Goal: Transaction & Acquisition: Download file/media

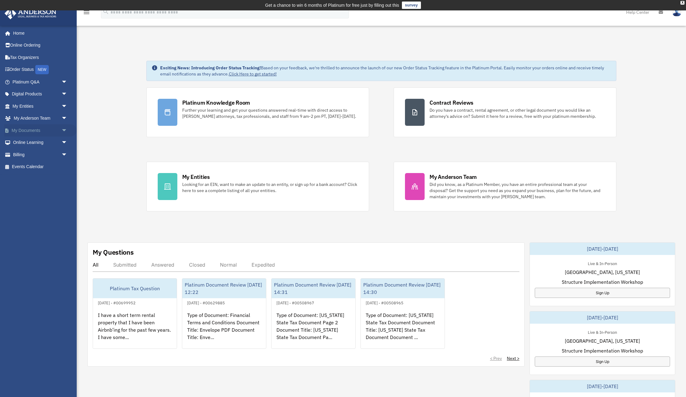
click at [63, 131] on span "arrow_drop_down" at bounding box center [67, 130] width 12 height 13
click at [28, 144] on link "Box" at bounding box center [43, 143] width 68 height 12
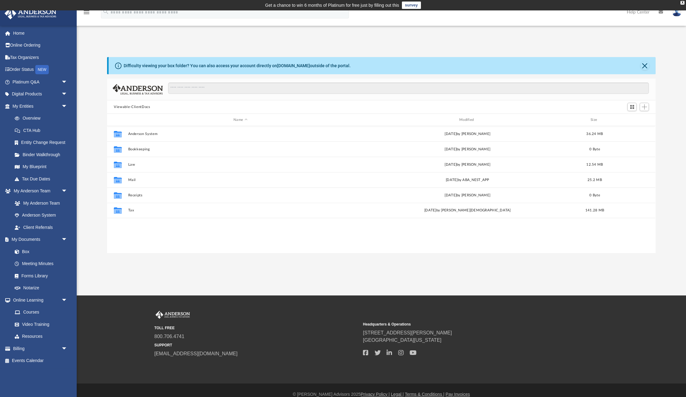
scroll to position [140, 549]
click at [133, 209] on button "Tax" at bounding box center [240, 210] width 225 height 4
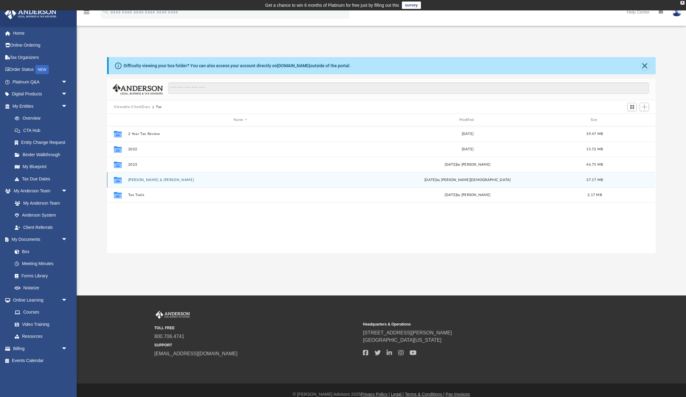
click at [167, 182] on button "[PERSON_NAME] & [PERSON_NAME]" at bounding box center [240, 180] width 225 height 4
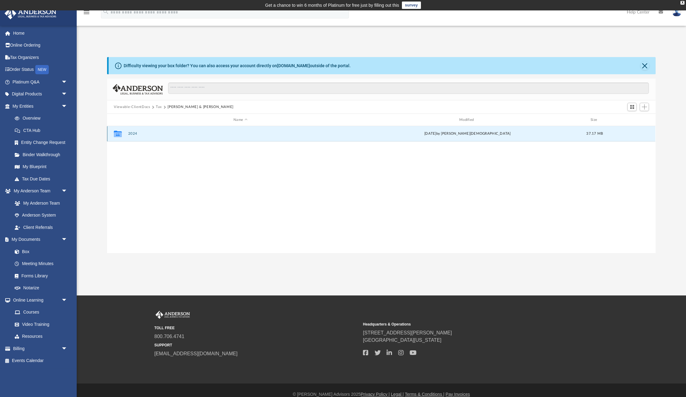
click at [137, 133] on button "2024" at bounding box center [240, 134] width 225 height 4
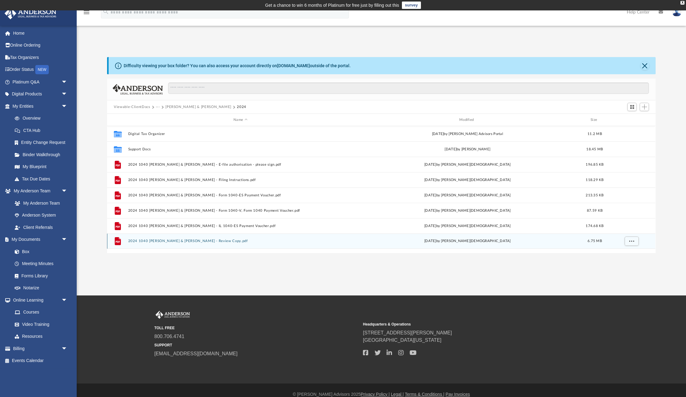
click at [235, 240] on button "2024 1040 Kopp, Matthew Richard & Courtney - Review Copy.pdf" at bounding box center [240, 241] width 225 height 4
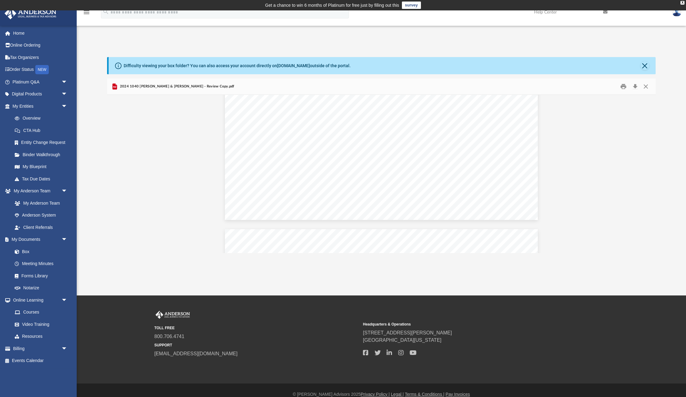
scroll to position [20175, 0]
click at [636, 87] on button "Download" at bounding box center [635, 87] width 11 height 10
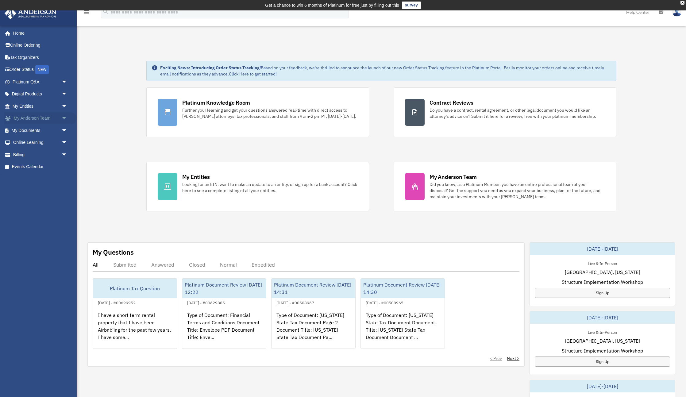
click at [64, 117] on span "arrow_drop_down" at bounding box center [67, 118] width 12 height 13
click at [28, 168] on link "My Documents arrow_drop_down" at bounding box center [40, 167] width 72 height 12
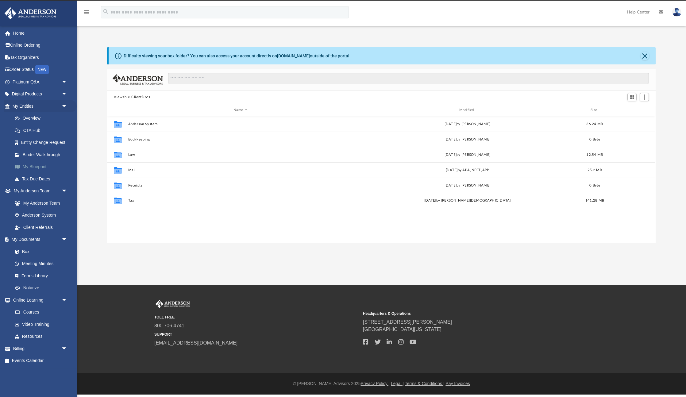
scroll to position [140, 549]
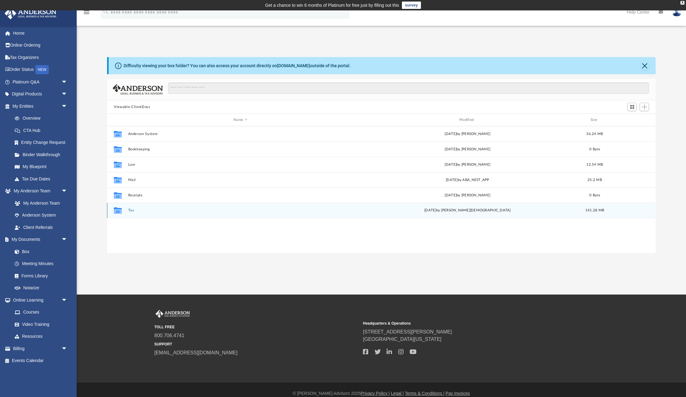
click at [134, 212] on button "Tax" at bounding box center [240, 210] width 225 height 4
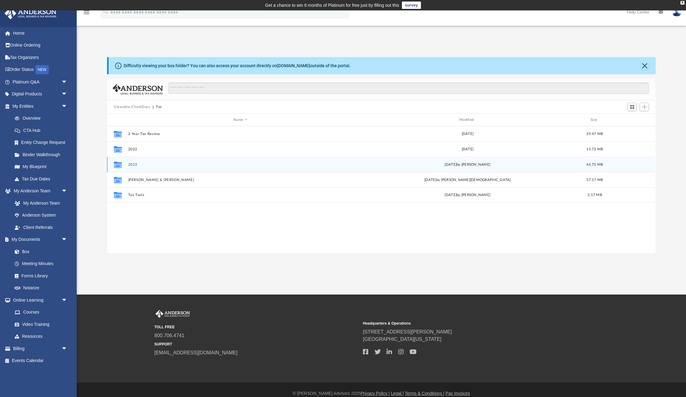
click at [167, 164] on button "2023" at bounding box center [240, 165] width 225 height 4
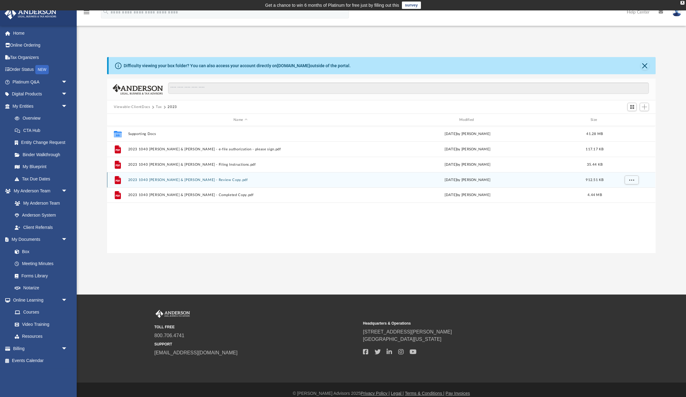
click at [219, 182] on div "File 2023 1040 [PERSON_NAME] & [PERSON_NAME] - Review Copy.pdf [DATE] by [PERSO…" at bounding box center [381, 179] width 548 height 15
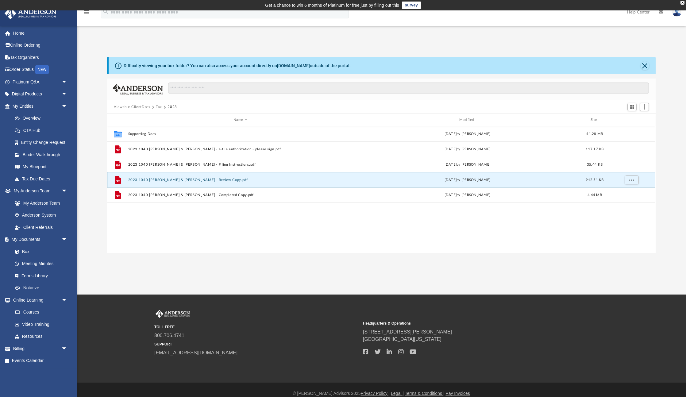
click at [226, 179] on button "2023 1040 [PERSON_NAME] & [PERSON_NAME] - Review Copy.pdf" at bounding box center [240, 180] width 225 height 4
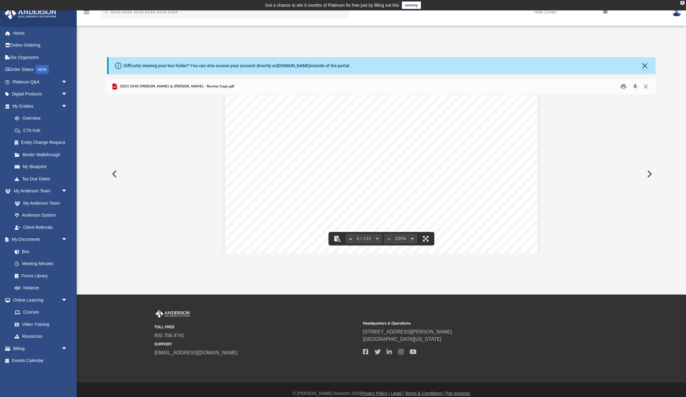
scroll to position [855, 0]
drag, startPoint x: 125, startPoint y: 67, endPoint x: 350, endPoint y: 67, distance: 225.0
click at [350, 67] on div "Difficulty viewing your box folder? You can also access your account directly o…" at bounding box center [382, 65] width 547 height 17
drag, startPoint x: 348, startPoint y: 66, endPoint x: 136, endPoint y: 58, distance: 212.2
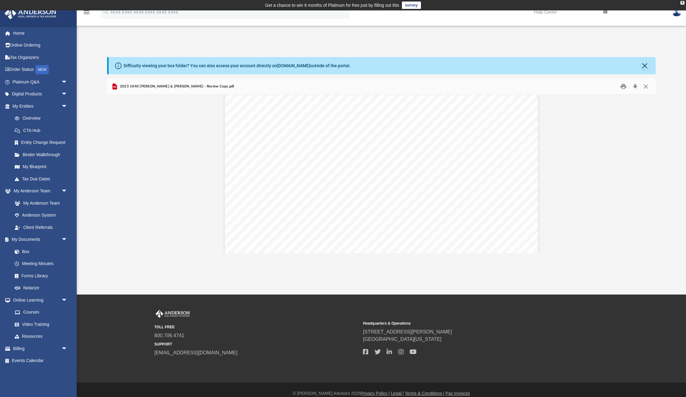
click at [136, 58] on div "Difficulty viewing your box folder? You can also access your account directly o…" at bounding box center [382, 65] width 547 height 17
